Goal: Task Accomplishment & Management: Manage account settings

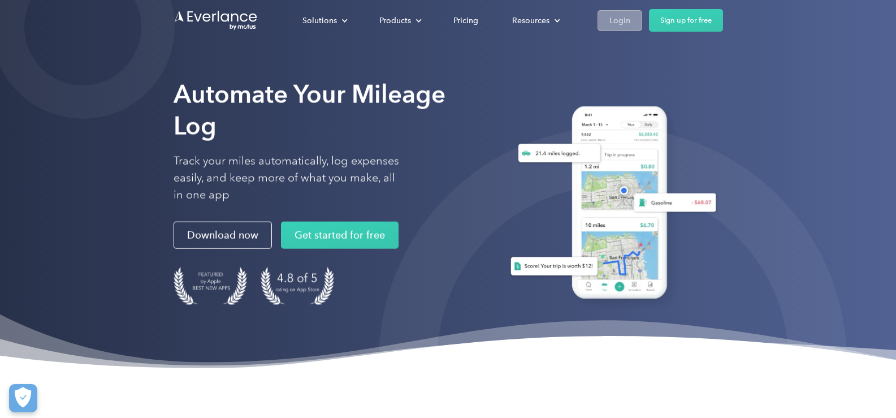
click at [619, 23] on div "Login" at bounding box center [619, 21] width 21 height 14
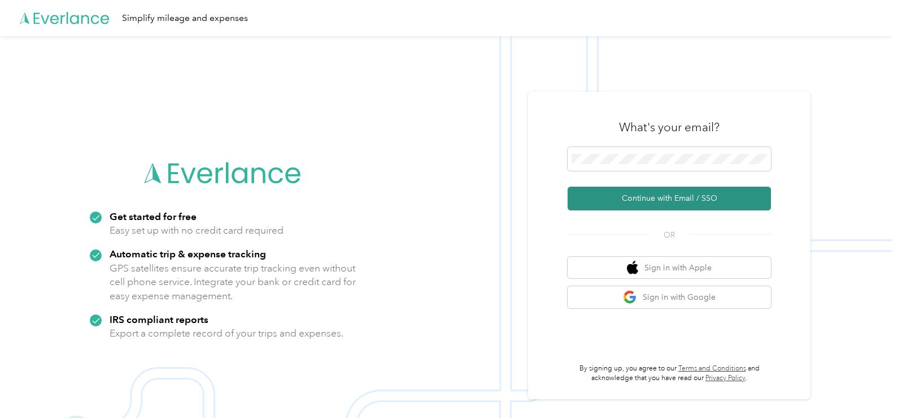
click at [675, 191] on button "Continue with Email / SSO" at bounding box center [669, 198] width 203 height 24
click at [674, 204] on button "Continue with Email / SSO" at bounding box center [669, 198] width 203 height 24
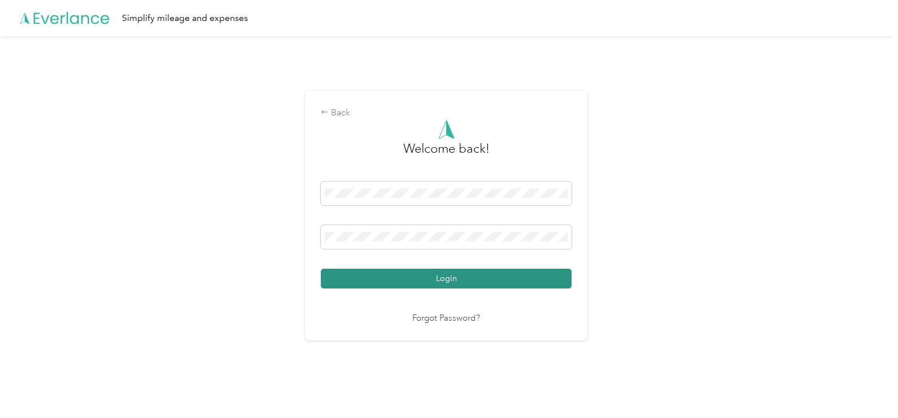
click at [442, 283] on button "Login" at bounding box center [446, 278] width 251 height 20
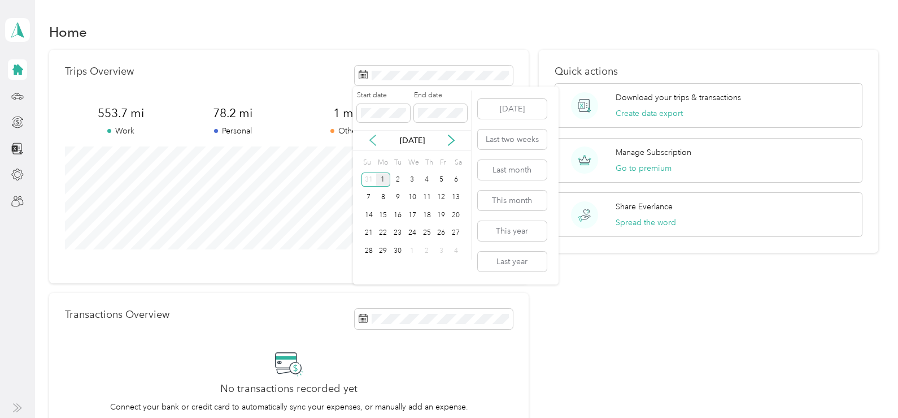
click at [371, 141] on icon at bounding box center [373, 141] width 6 height 10
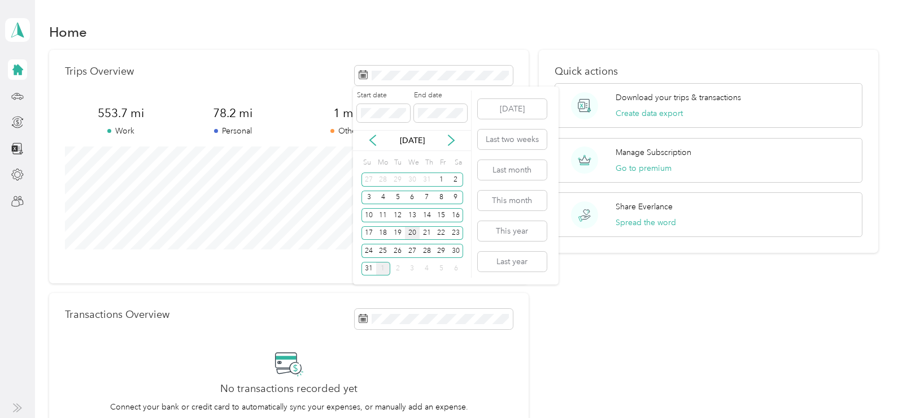
click at [415, 236] on div "20" at bounding box center [412, 233] width 15 height 14
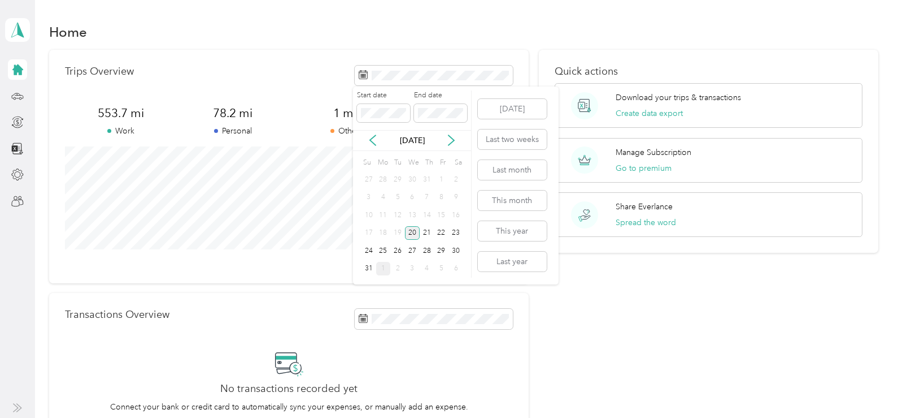
click at [415, 236] on div "20" at bounding box center [412, 233] width 15 height 14
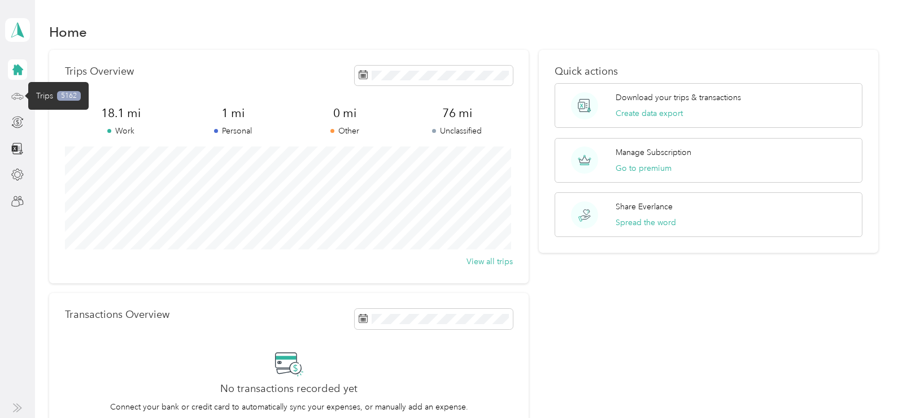
click at [18, 100] on icon at bounding box center [17, 96] width 12 height 12
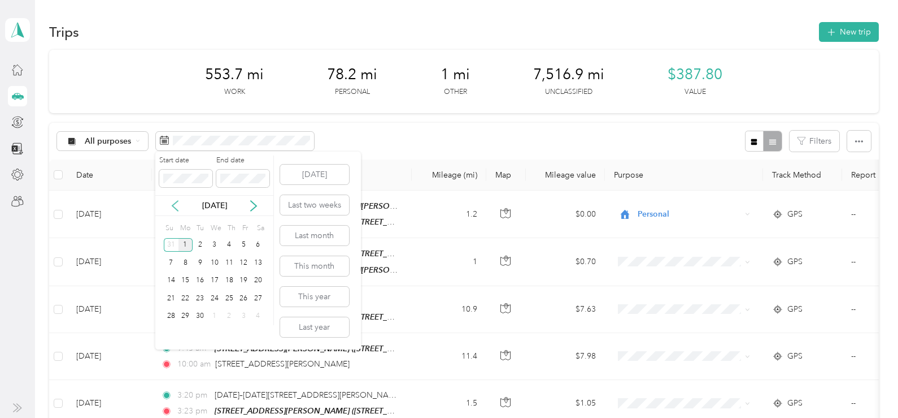
click at [176, 206] on icon at bounding box center [175, 205] width 11 height 11
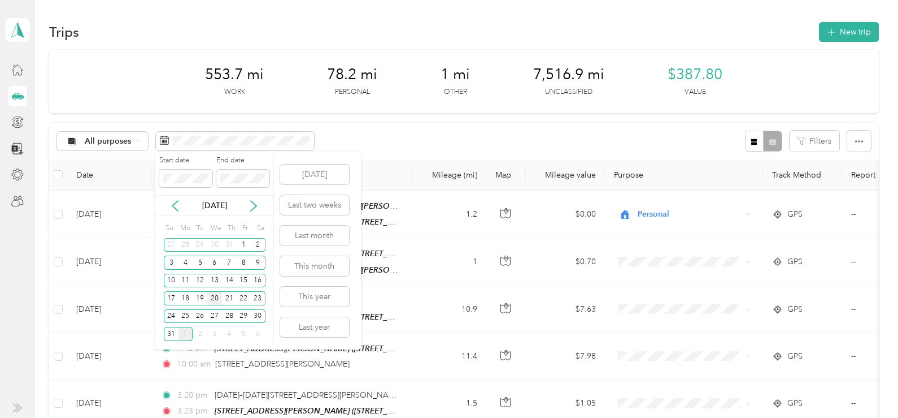
click at [217, 303] on div "20" at bounding box center [214, 298] width 15 height 14
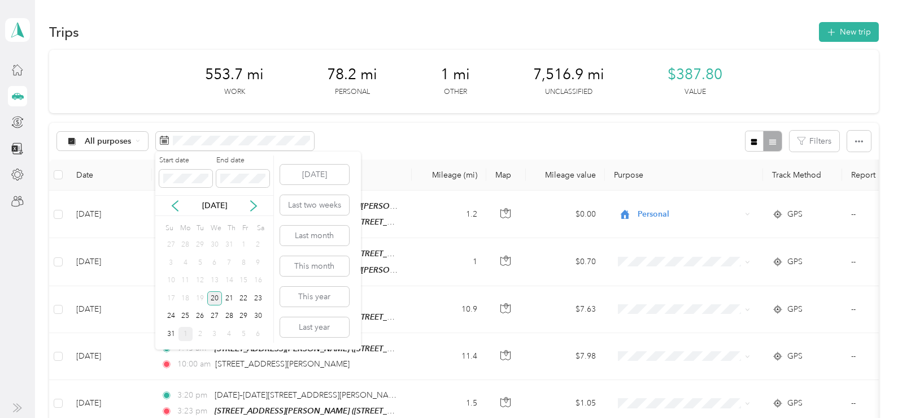
click at [217, 299] on div "20" at bounding box center [214, 298] width 15 height 14
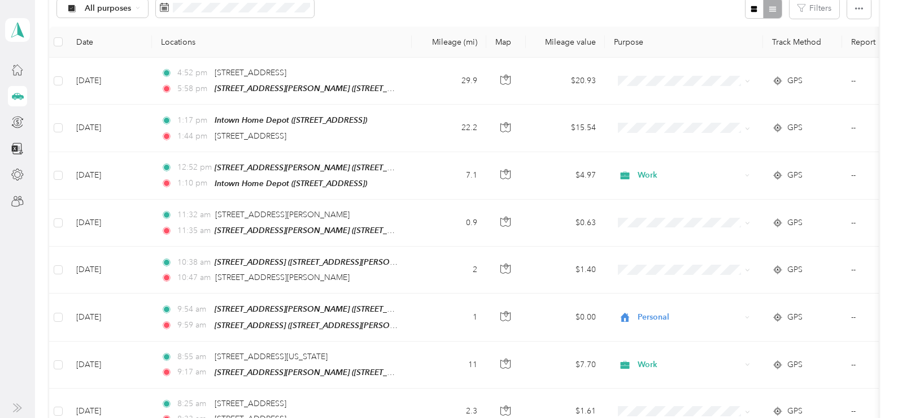
scroll to position [135, 0]
